Goal: Book appointment/travel/reservation

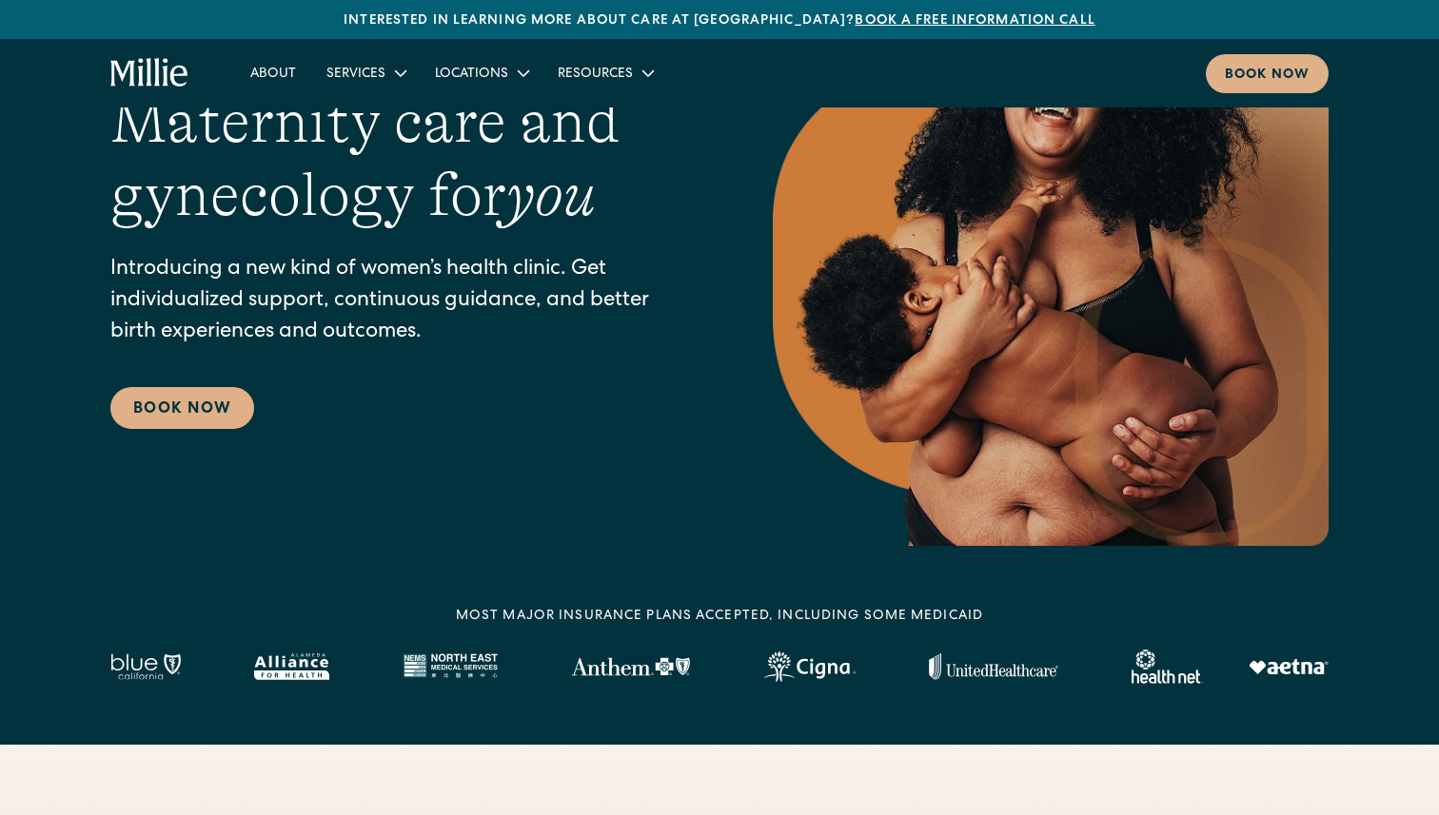
scroll to position [168, 0]
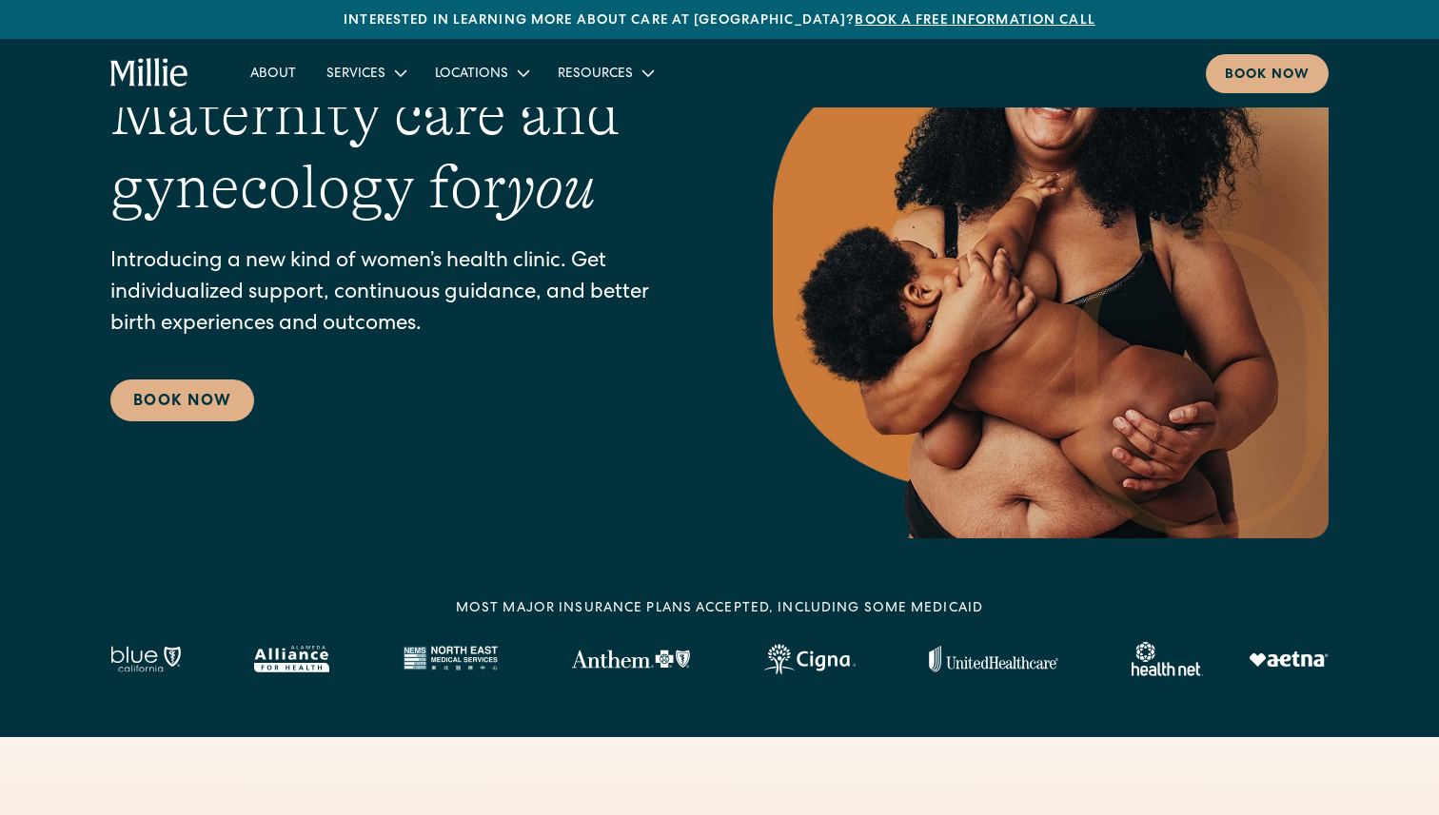
click at [453, 429] on div "Maternity care and gynecology for you Introducing a new kind of women’s health …" at bounding box center [719, 250] width 1218 height 578
click at [267, 66] on link "About" at bounding box center [273, 72] width 76 height 31
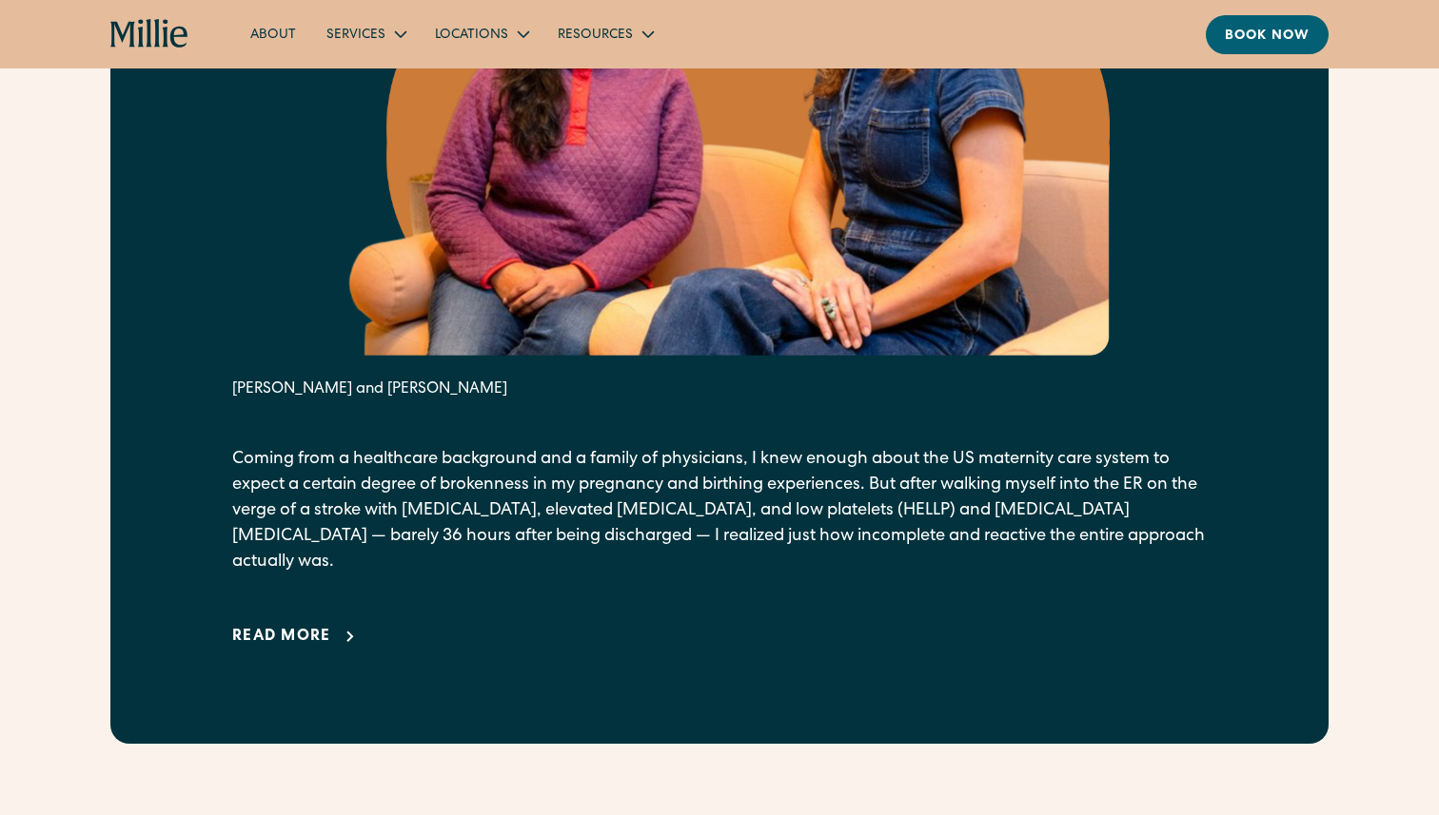
scroll to position [1181, 0]
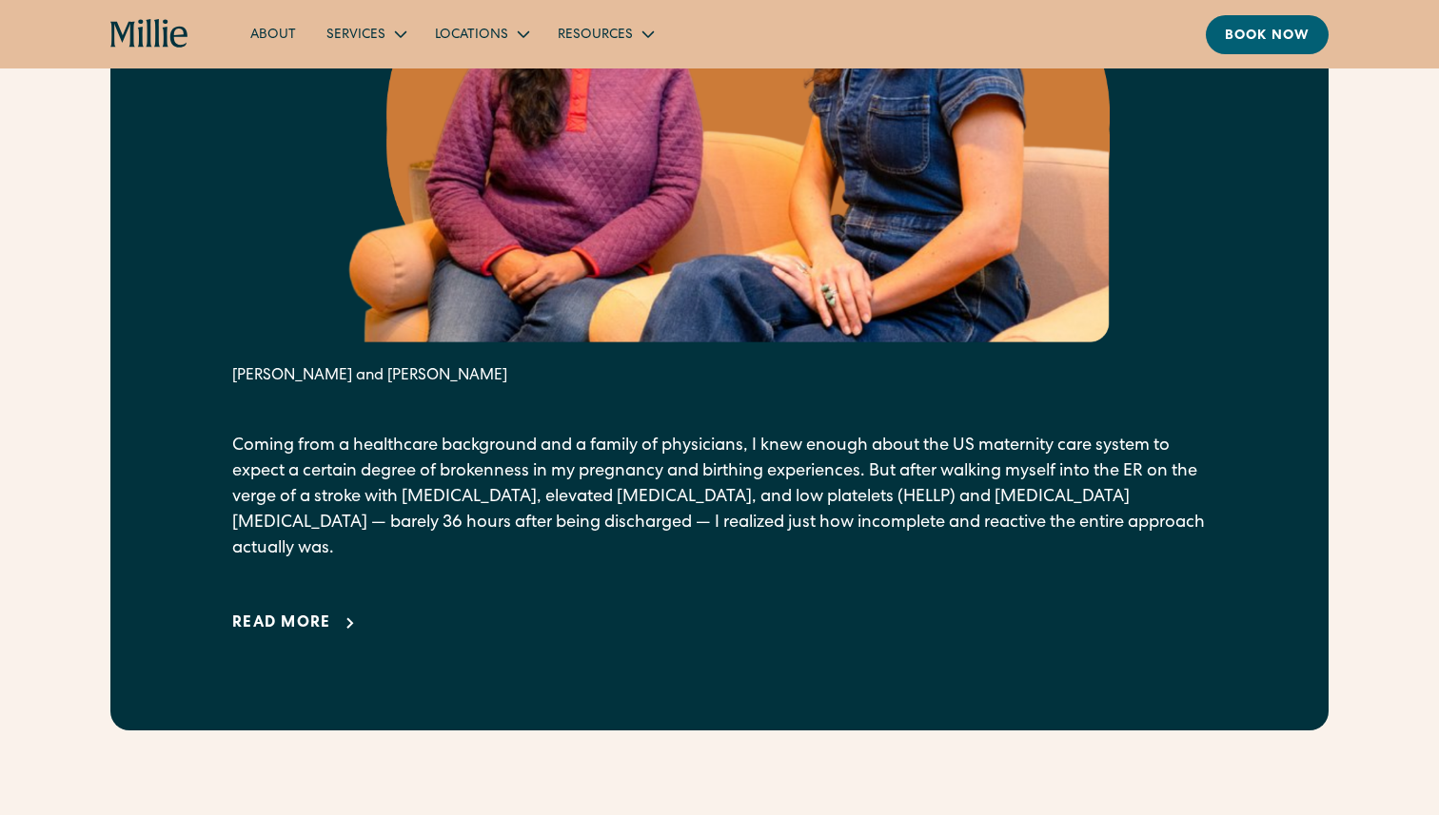
click at [253, 613] on div "Read more" at bounding box center [281, 624] width 99 height 23
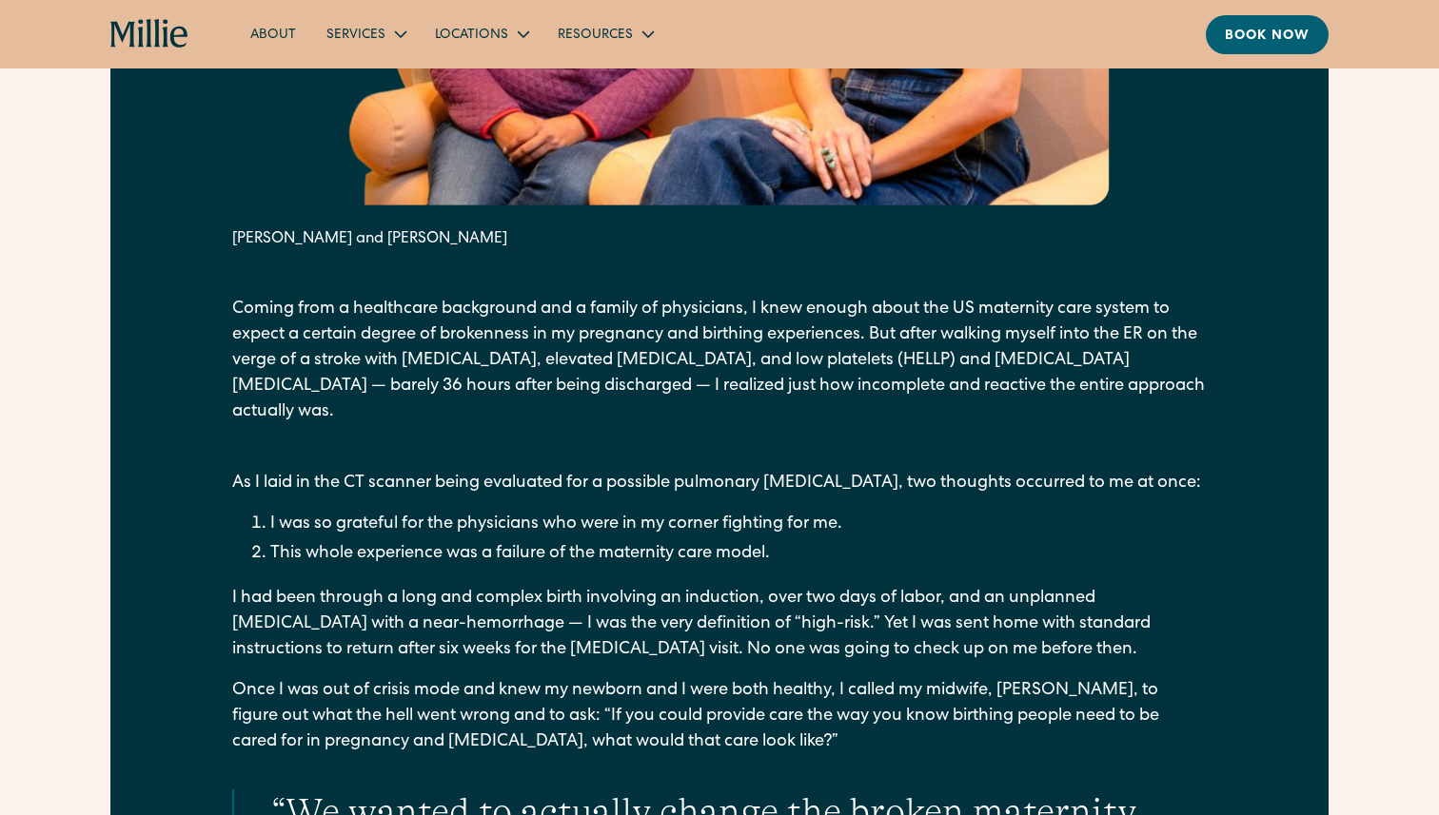
scroll to position [1633, 0]
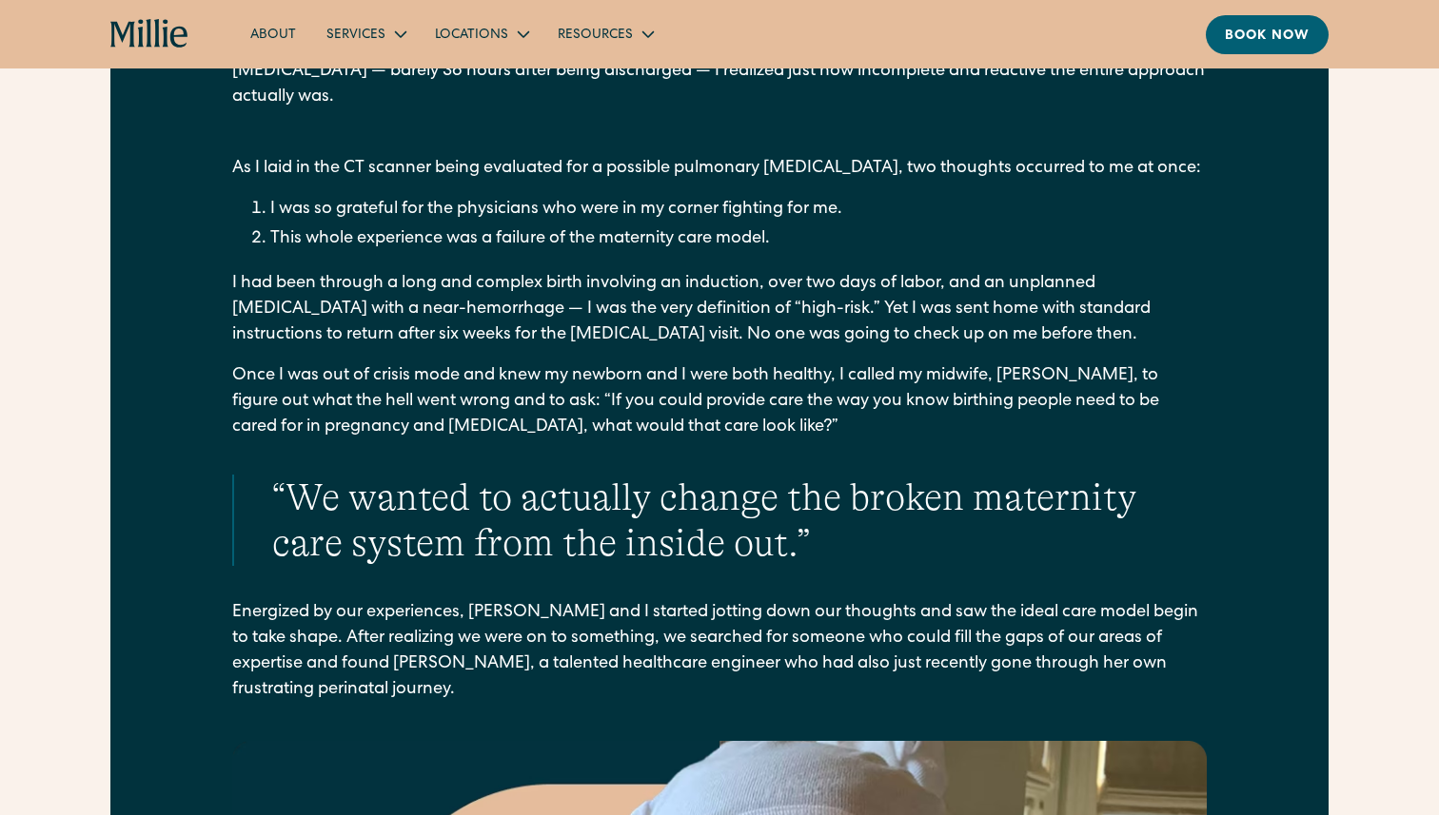
click at [227, 589] on div "From our founders It all started with a crisis. [PERSON_NAME] and [PERSON_NAME]…" at bounding box center [719, 689] width 1218 height 3054
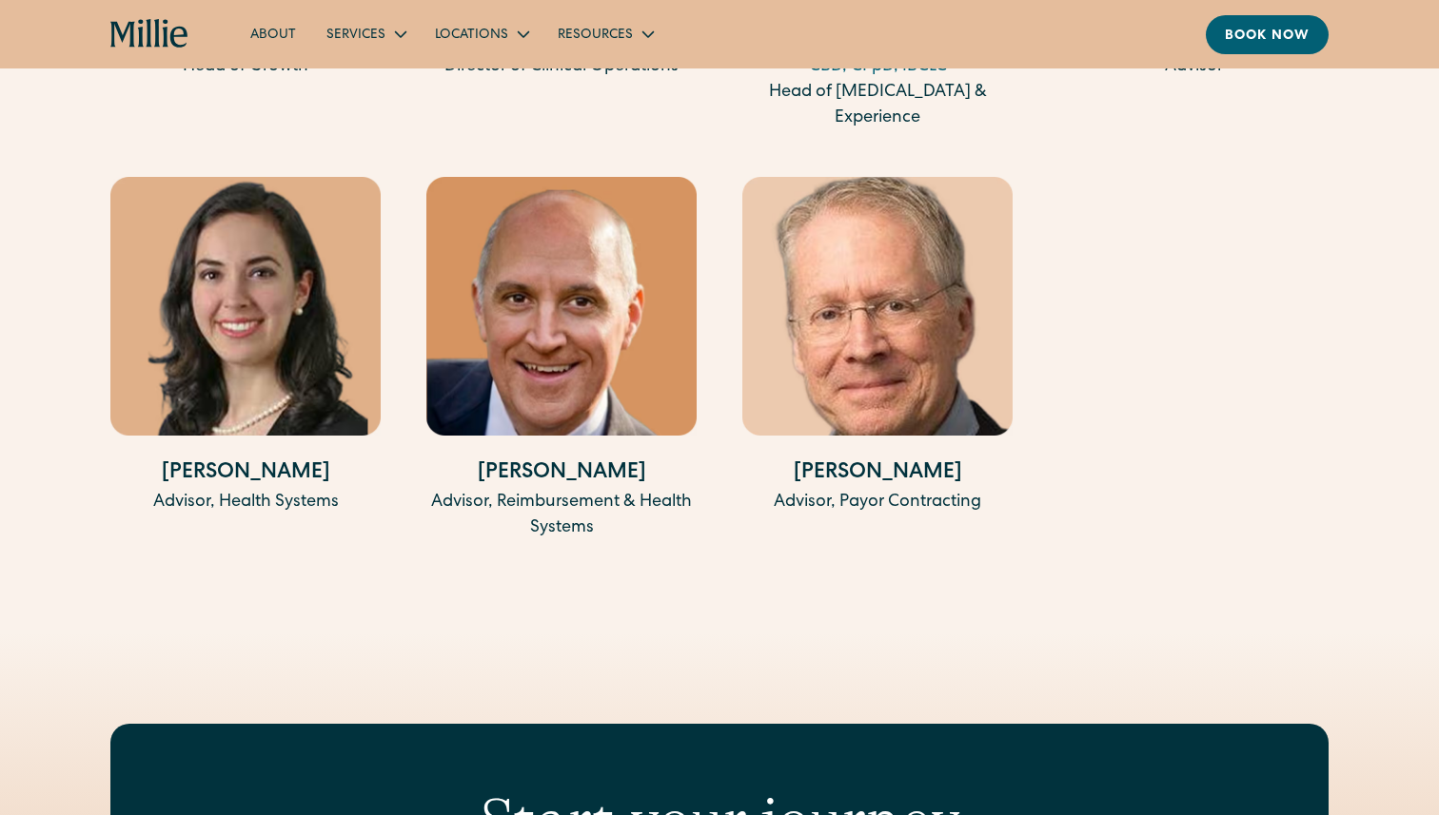
scroll to position [6370, 0]
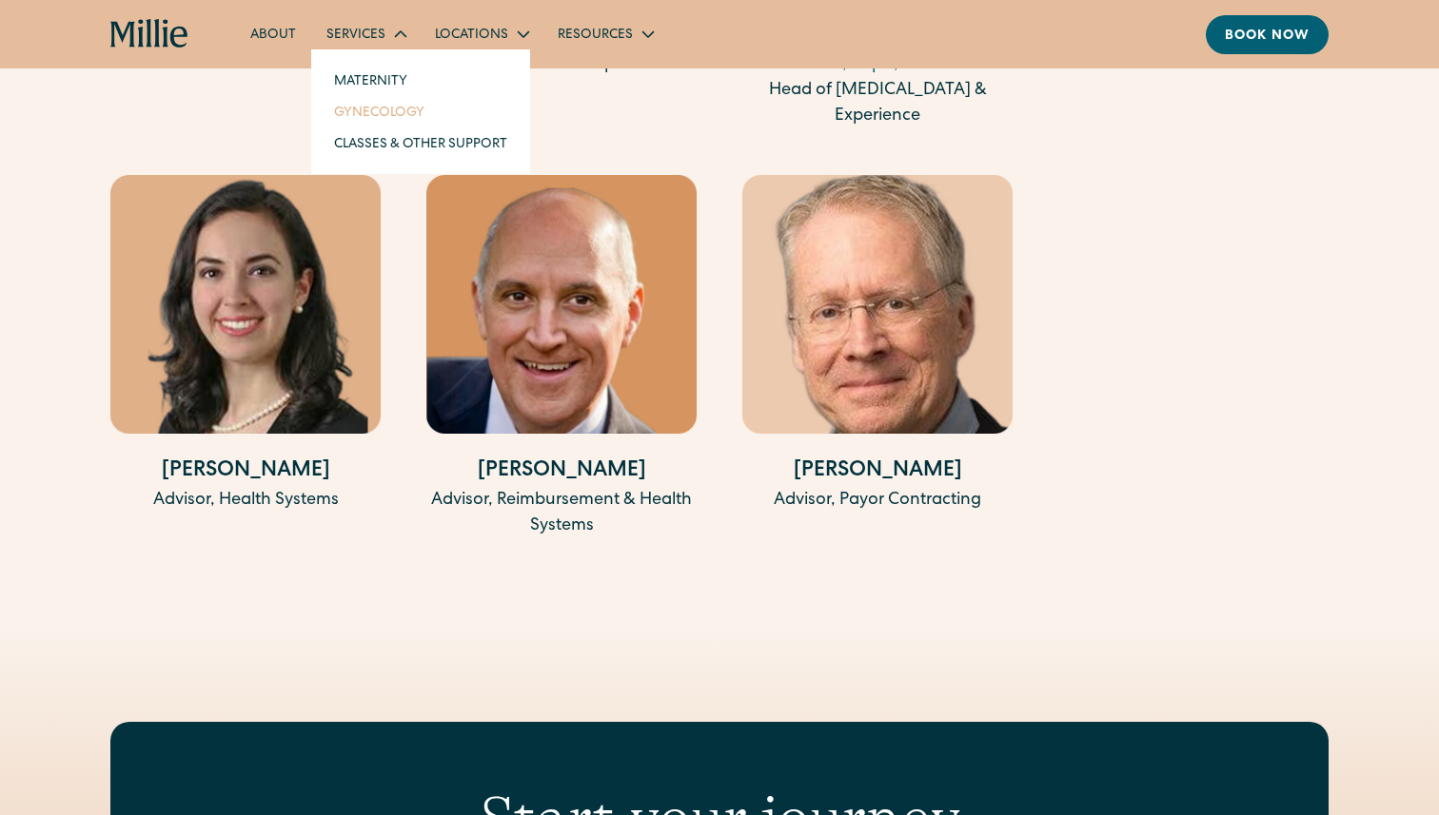
click at [382, 105] on link "Gynecology" at bounding box center [421, 111] width 204 height 31
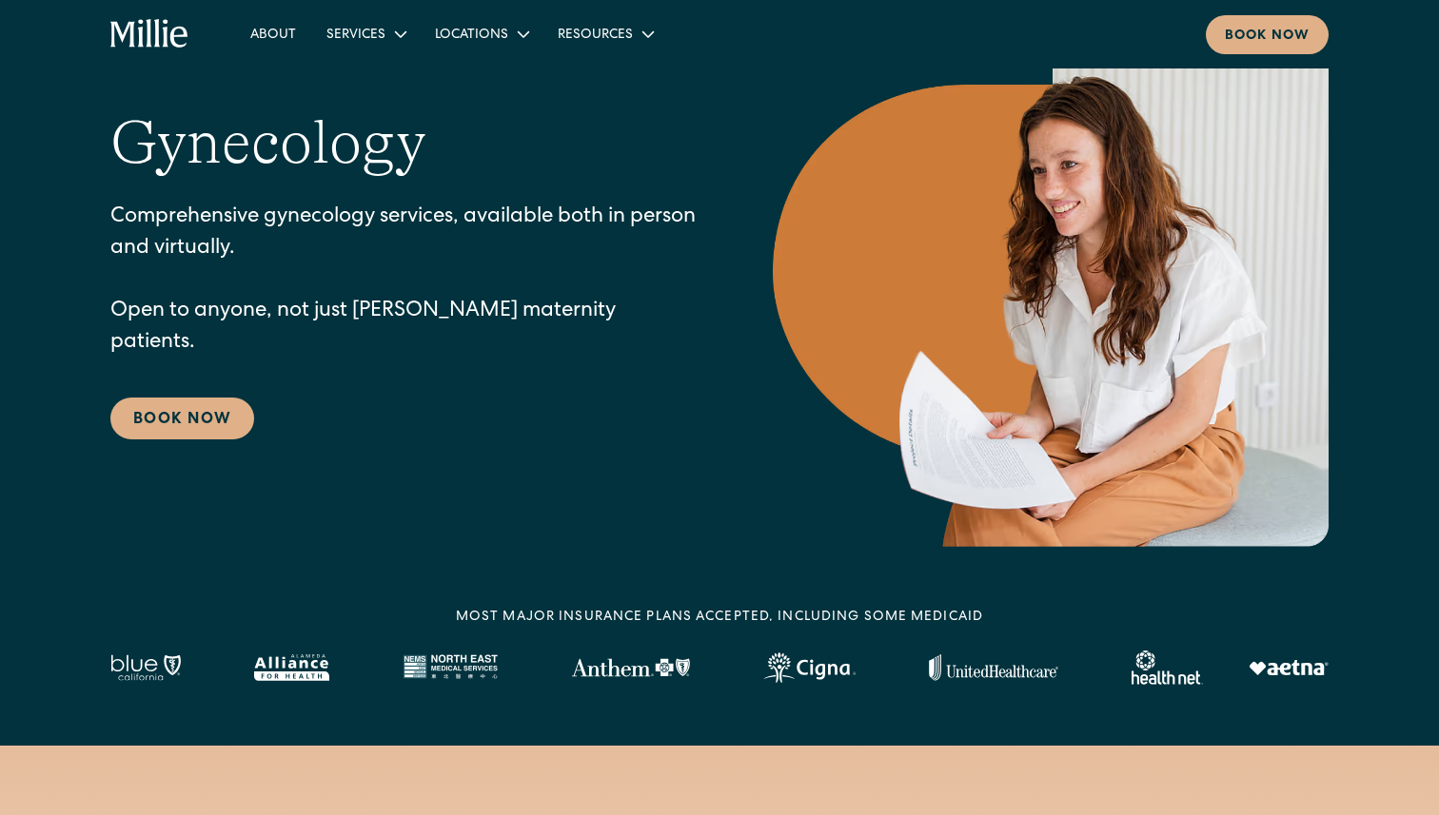
scroll to position [275, 0]
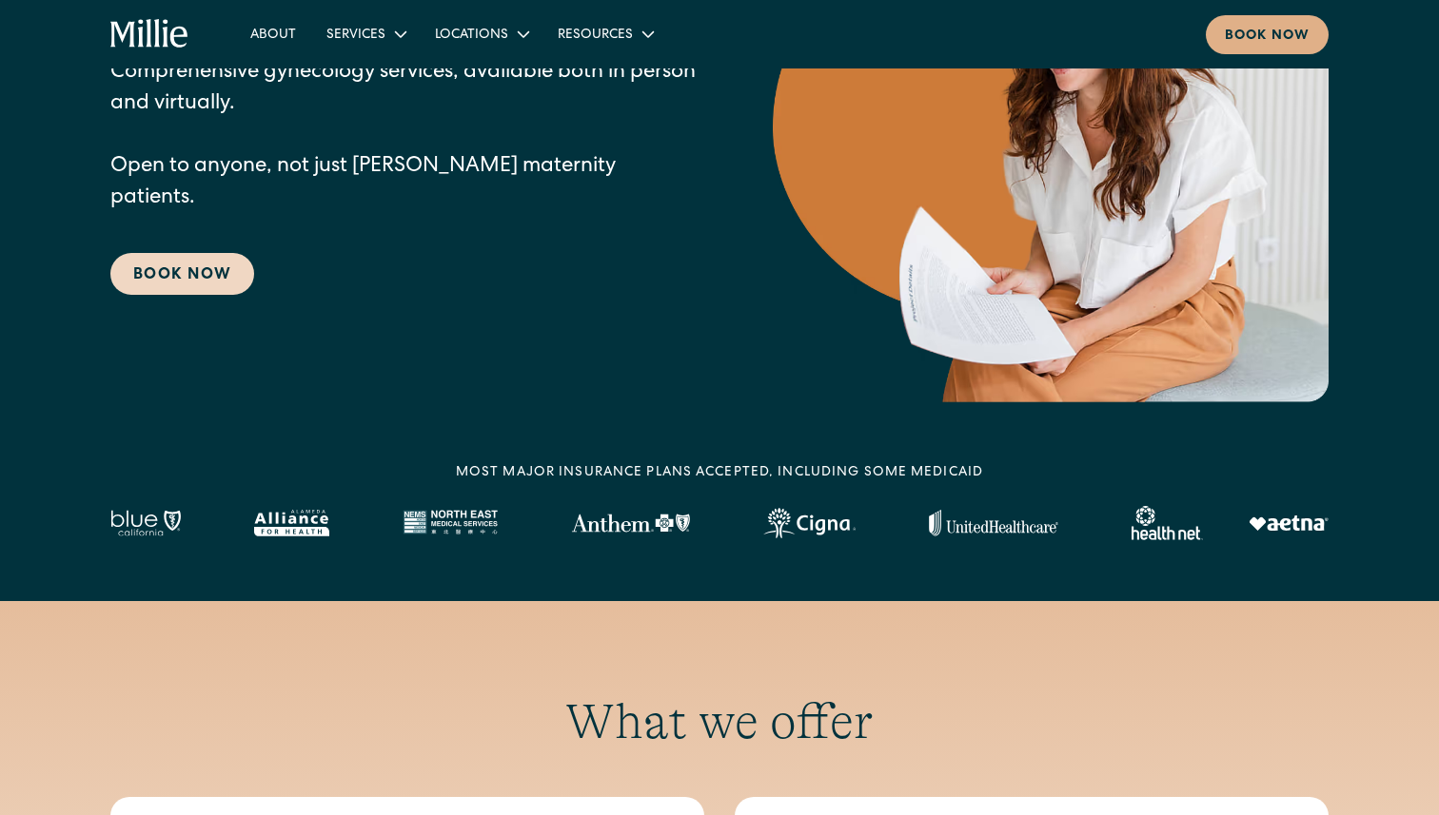
click at [215, 256] on link "Book Now" at bounding box center [182, 274] width 144 height 42
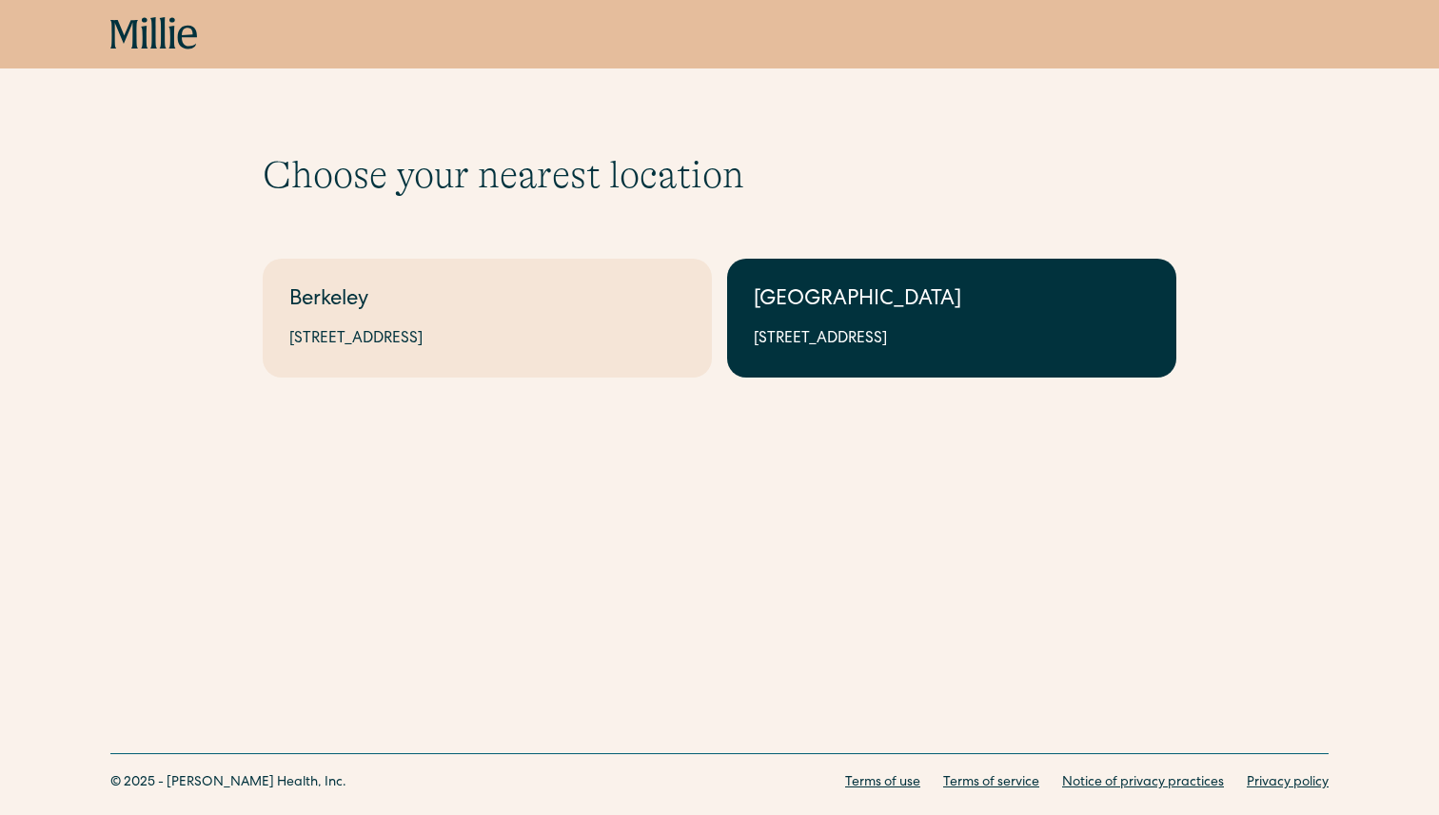
click at [742, 297] on link "South Bay 1471 Saratoga Ave, Suite 101, San Jose, CA 95129" at bounding box center [951, 318] width 449 height 119
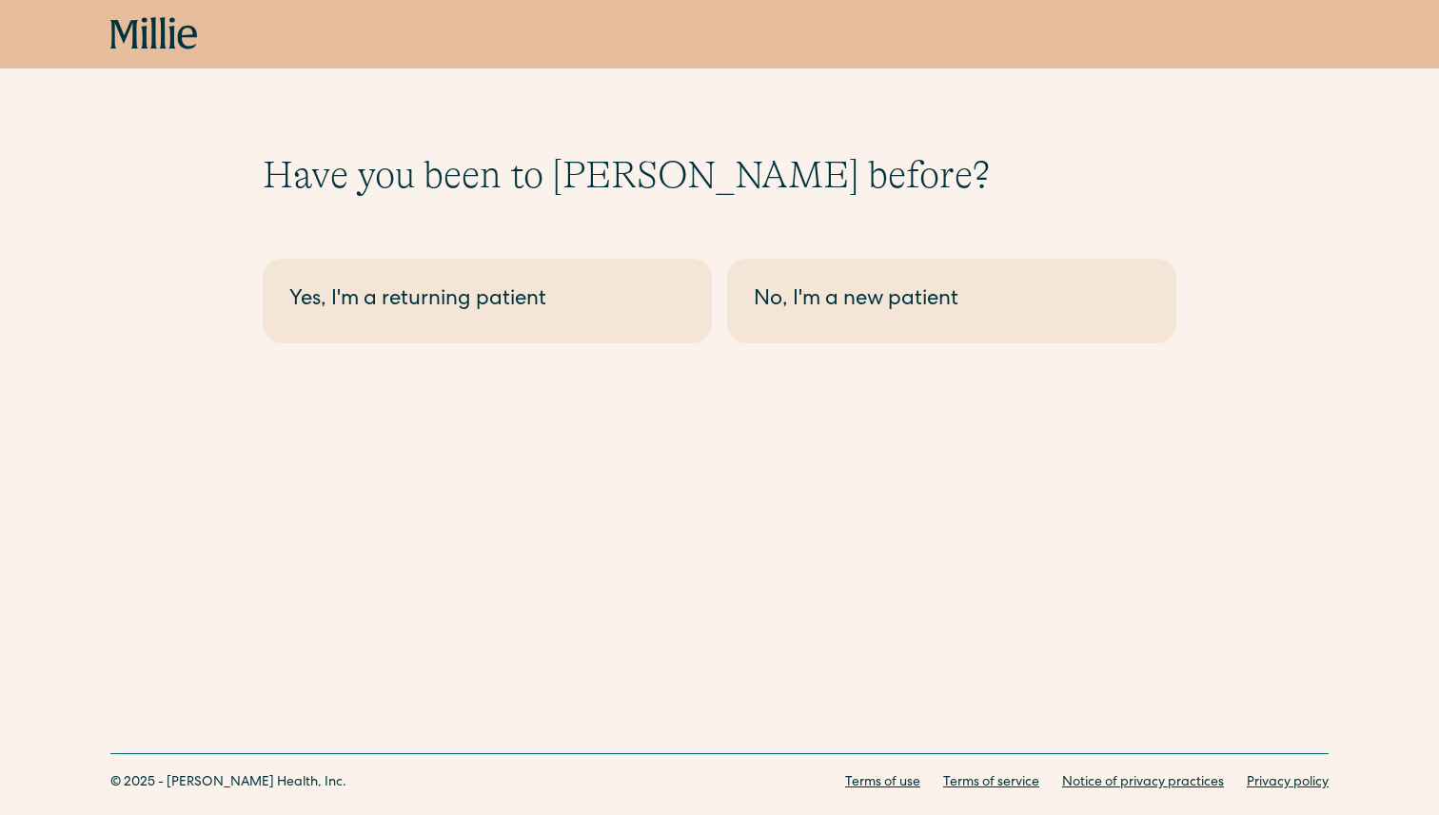
click at [742, 297] on link "No, I'm a new patient" at bounding box center [951, 301] width 449 height 85
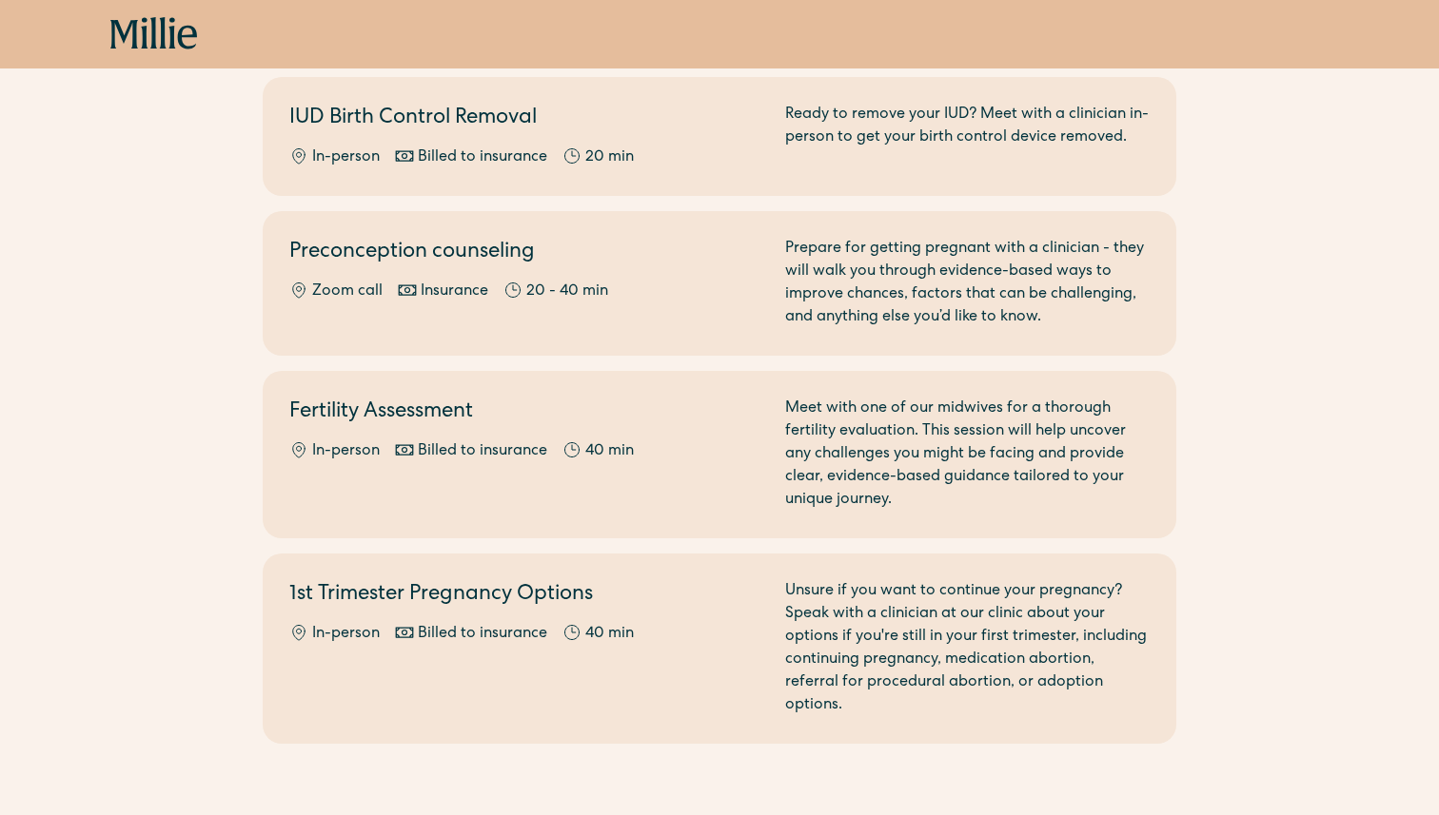
scroll to position [1157, 0]
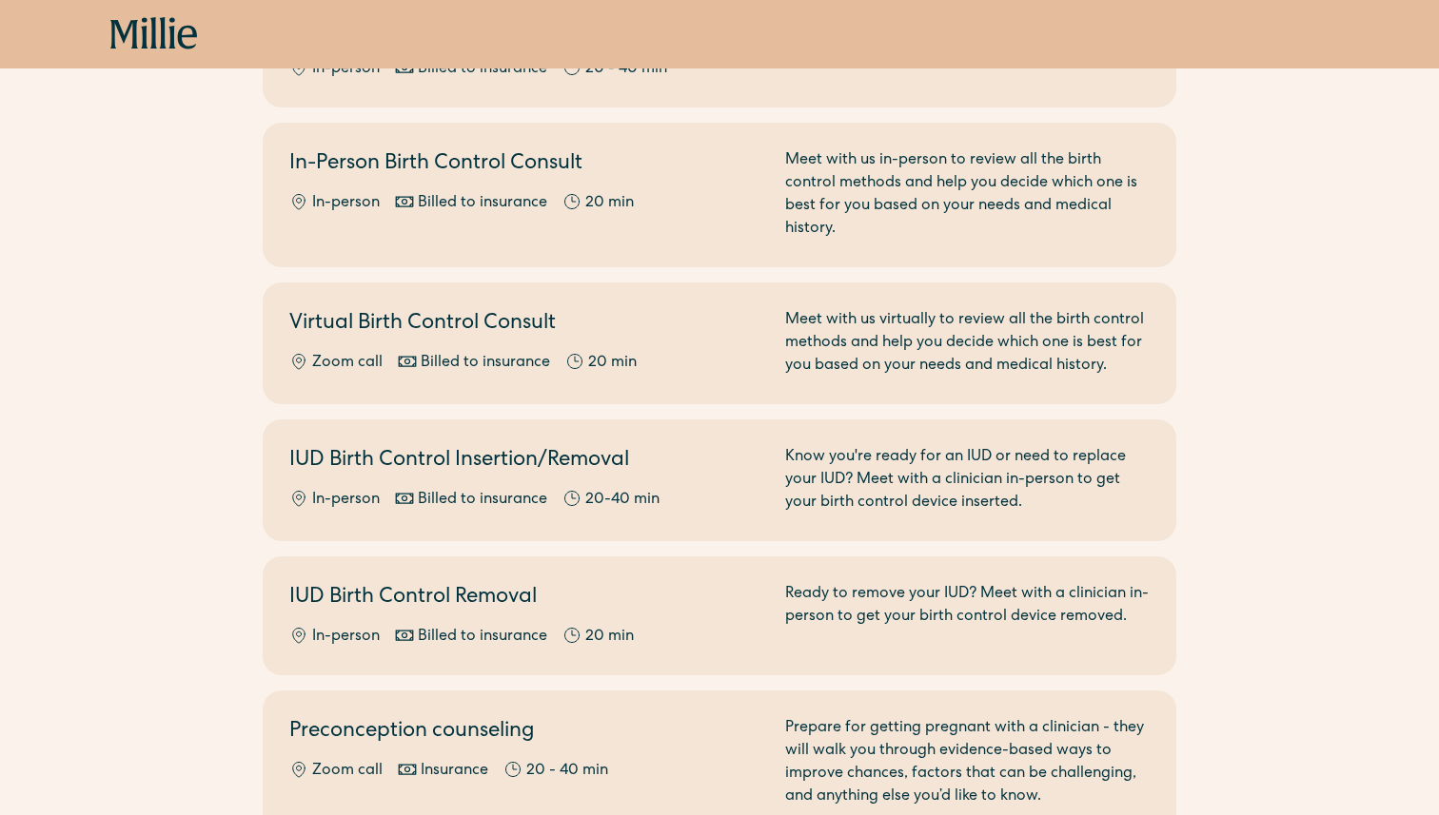
scroll to position [675, 0]
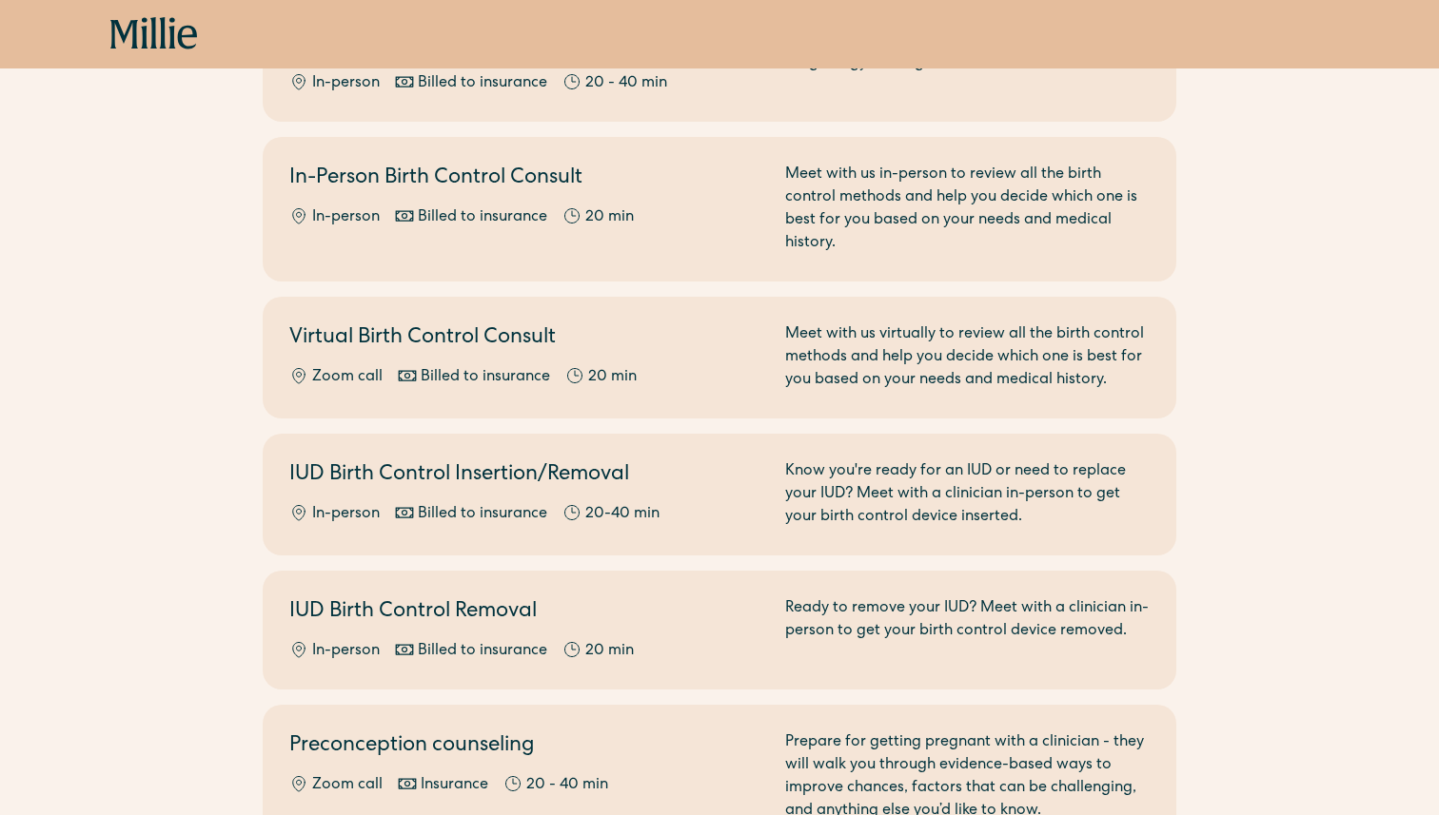
click at [127, 32] on icon at bounding box center [124, 34] width 28 height 29
